Goal: Navigation & Orientation: Understand site structure

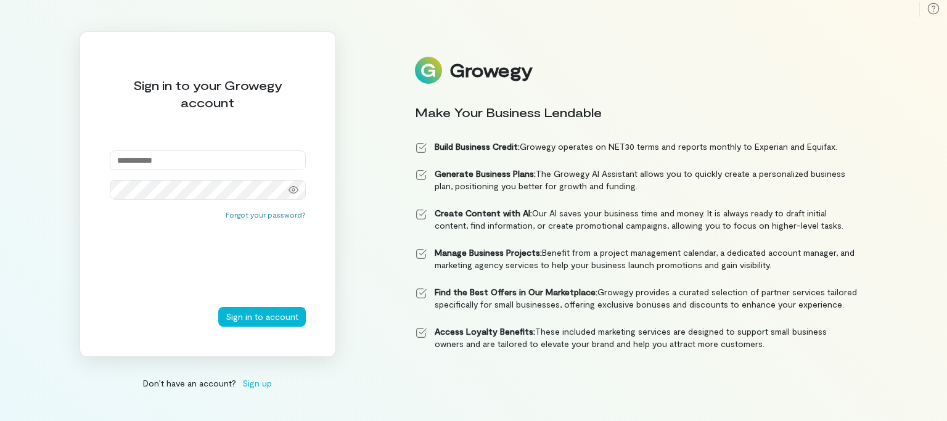
click at [259, 155] on input "email" at bounding box center [208, 161] width 196 height 20
click at [264, 318] on button "Sign in to account" at bounding box center [262, 317] width 88 height 20
click at [229, 157] on input "**********" at bounding box center [208, 161] width 196 height 20
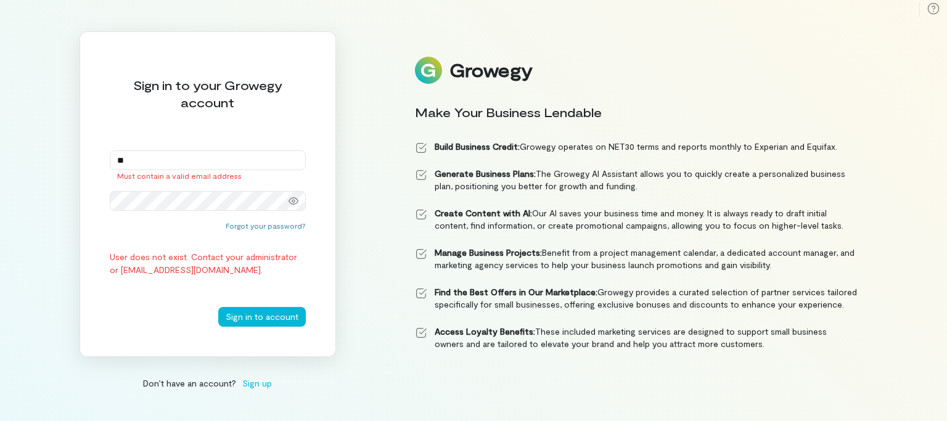
type input "*"
type input "**********"
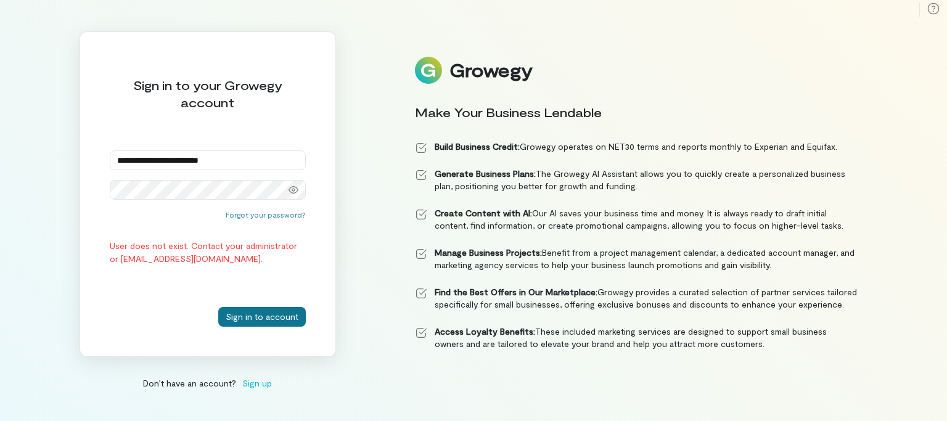
click at [266, 318] on button "Sign in to account" at bounding box center [262, 317] width 88 height 20
click at [294, 188] on icon at bounding box center [294, 190] width 10 height 10
click at [101, 199] on div "**********" at bounding box center [208, 194] width 257 height 326
click at [263, 313] on button "Sign in to account" at bounding box center [262, 317] width 88 height 20
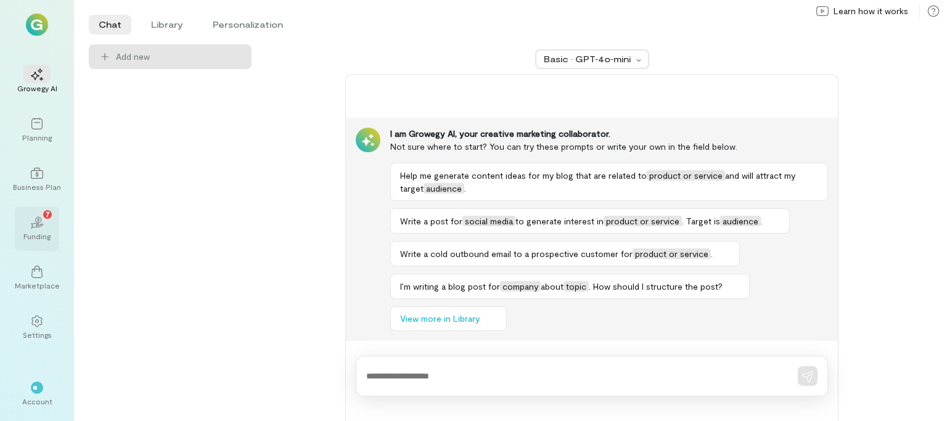
click at [49, 221] on div "02 7" at bounding box center [36, 222] width 27 height 19
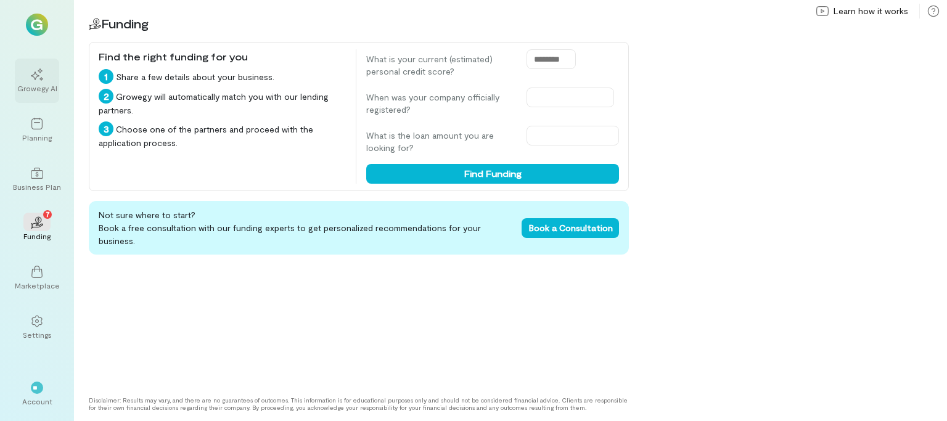
click at [37, 84] on div "Growegy AI" at bounding box center [37, 88] width 40 height 10
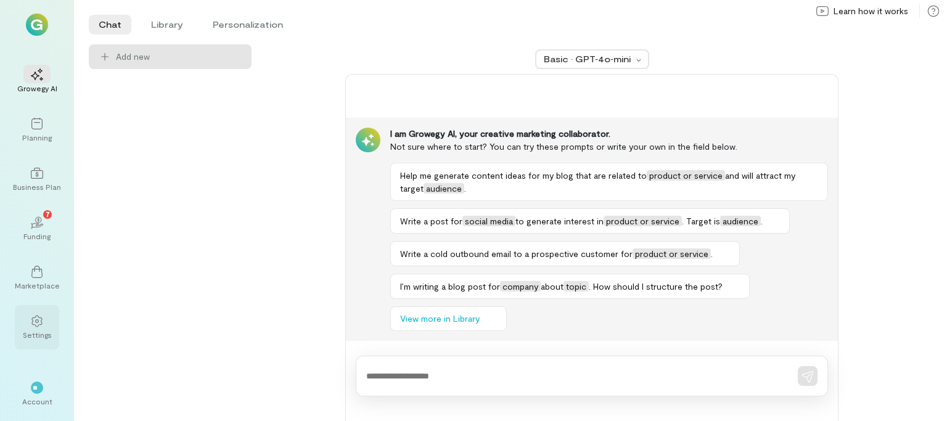
click at [43, 331] on div "Settings" at bounding box center [37, 335] width 29 height 10
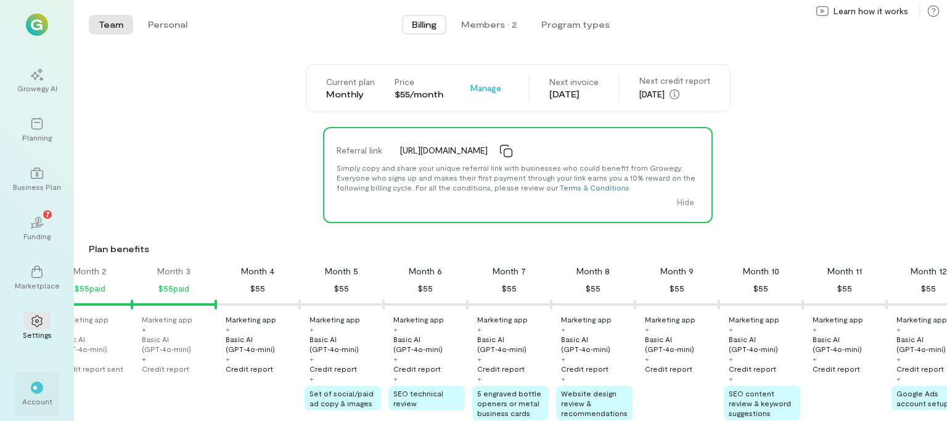
click at [38, 398] on div "Account" at bounding box center [37, 402] width 30 height 10
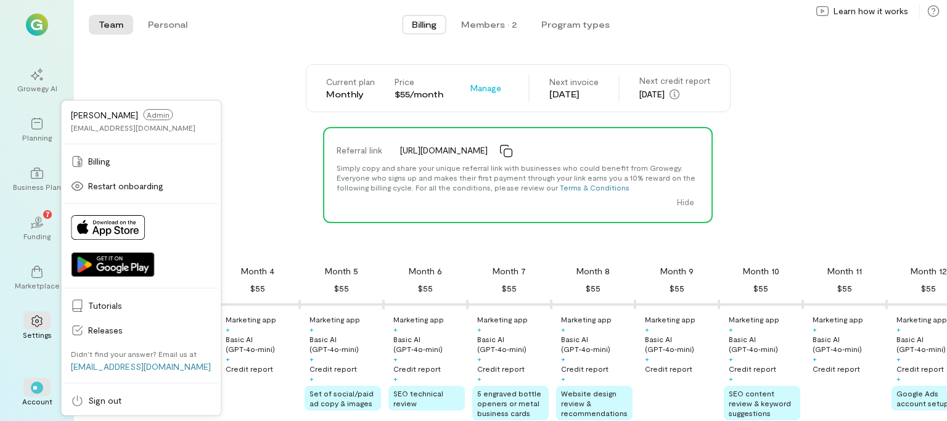
click at [257, 163] on div "Referral link [URL][DOMAIN_NAME] Simply copy and share your unique referral lin…" at bounding box center [518, 175] width 859 height 96
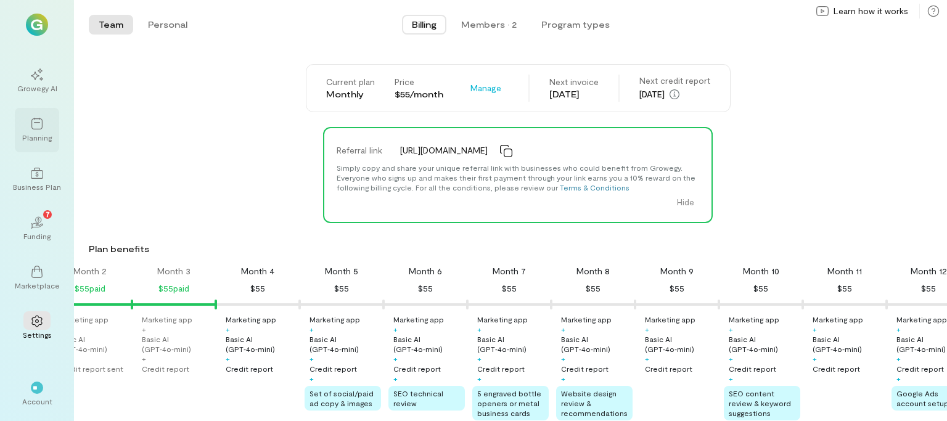
click at [38, 113] on div "Planning" at bounding box center [37, 130] width 44 height 44
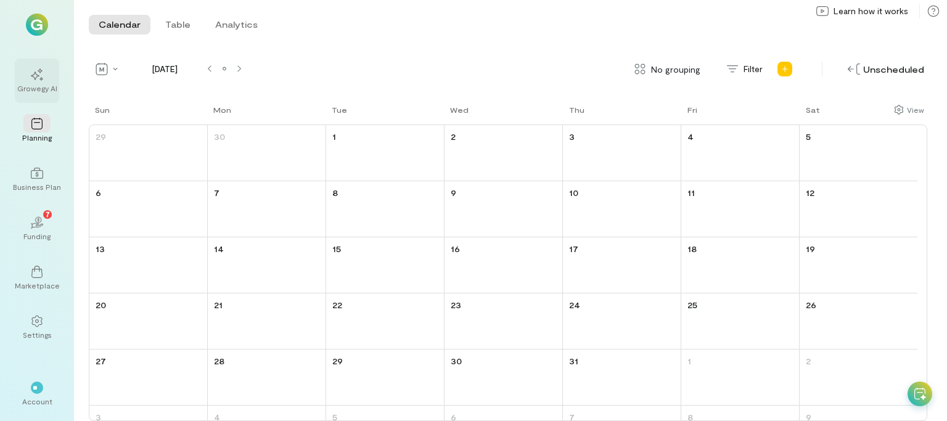
click at [46, 80] on div at bounding box center [36, 74] width 27 height 19
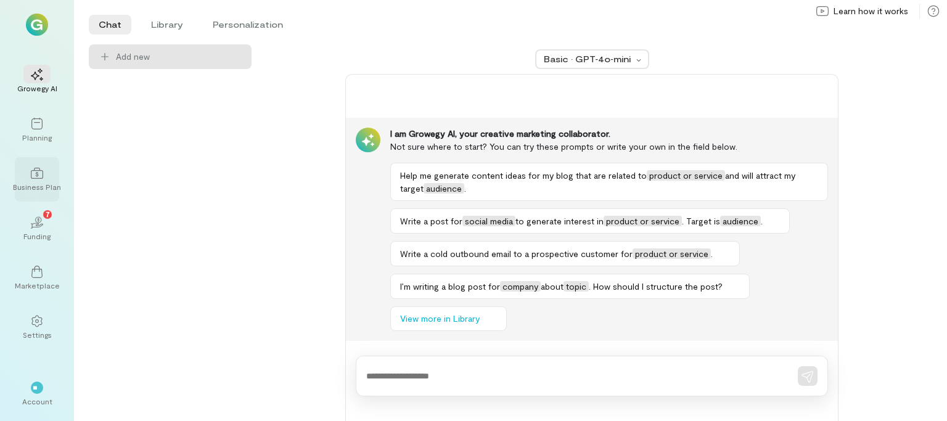
click at [28, 184] on div "Business Plan" at bounding box center [37, 187] width 48 height 10
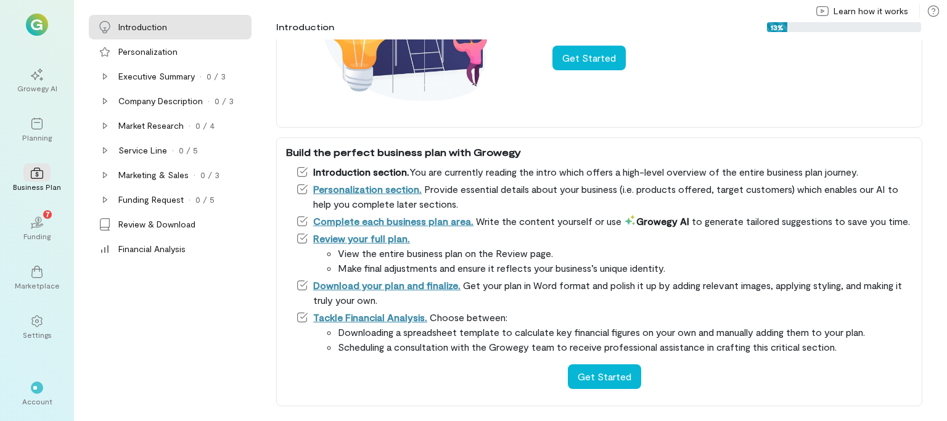
scroll to position [176, 0]
click at [43, 220] on icon "02" at bounding box center [37, 223] width 12 height 12
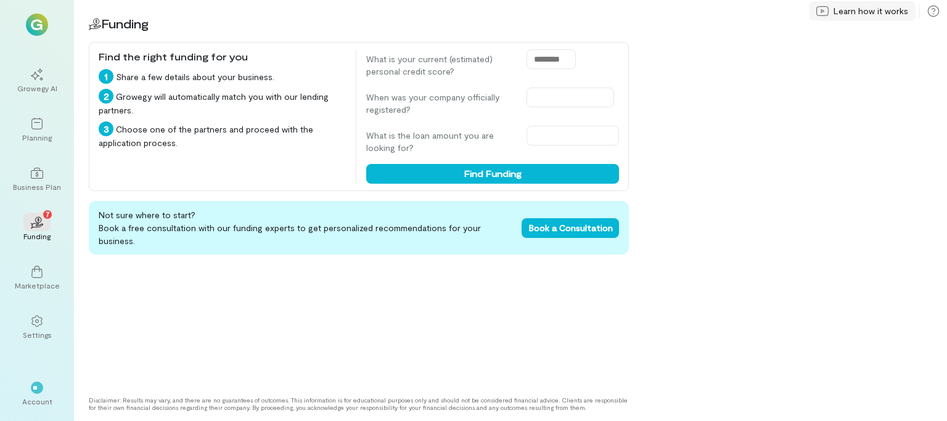
click at [873, 7] on span "Learn how it works" at bounding box center [871, 11] width 75 height 12
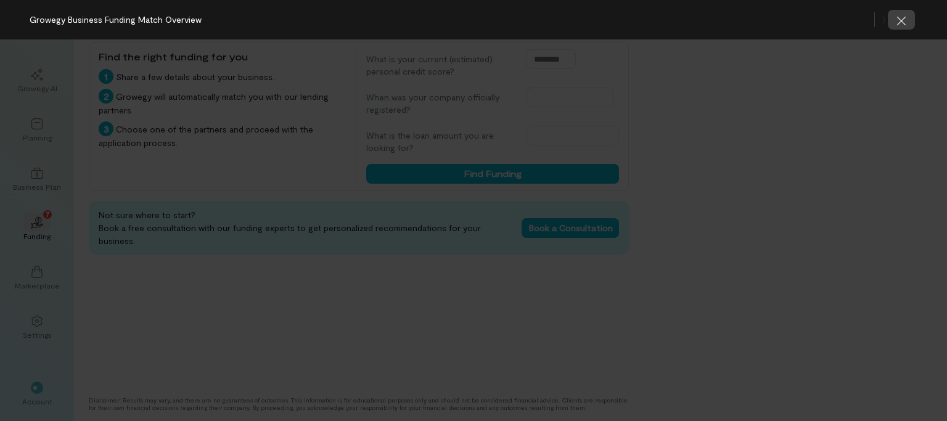
click at [901, 19] on icon "button" at bounding box center [902, 21] width 12 height 12
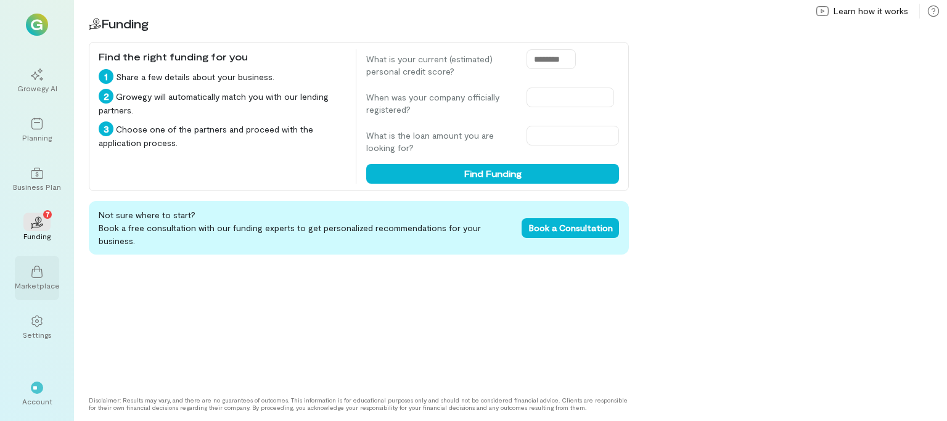
click at [30, 278] on div at bounding box center [36, 271] width 27 height 19
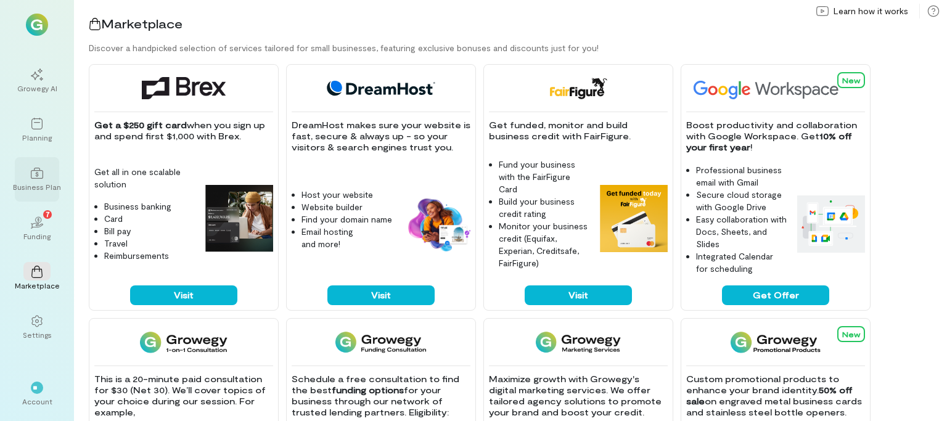
click at [27, 182] on div "Business Plan" at bounding box center [37, 187] width 48 height 10
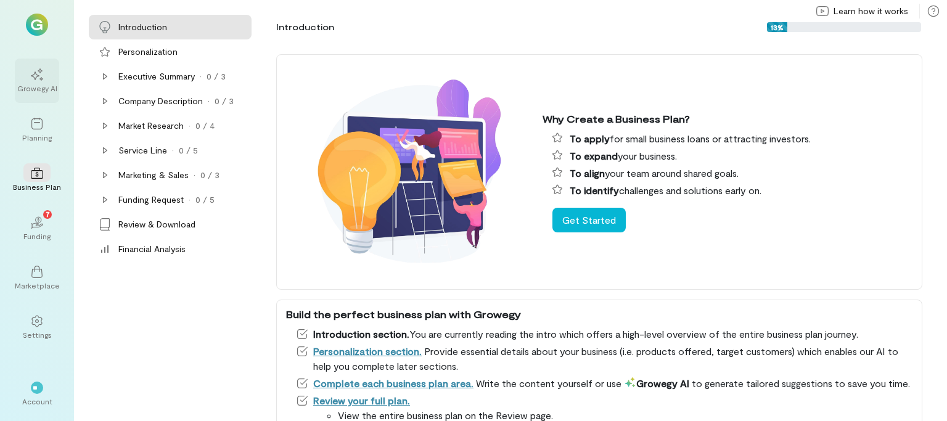
click at [43, 86] on div "Growegy AI" at bounding box center [37, 88] width 40 height 10
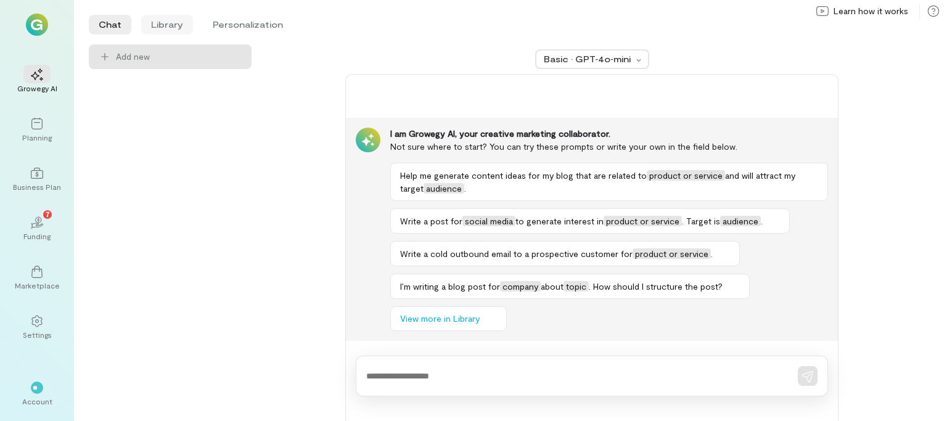
click at [159, 22] on li "Library" at bounding box center [167, 25] width 52 height 20
